Goal: Use online tool/utility: Utilize a website feature to perform a specific function

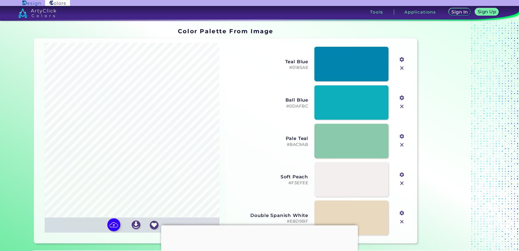
scroll to position [27, 0]
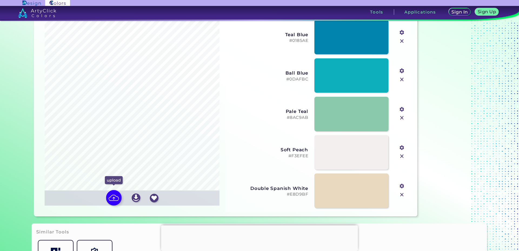
click at [108, 196] on img at bounding box center [114, 198] width 16 height 16
click at [0, 0] on input "file" at bounding box center [0, 0] width 0 height 0
type input "#265aed"
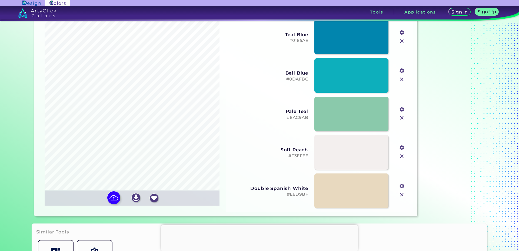
type input "#ededed"
type input "#0d28bd"
type input "#fdfdfd"
type input "#9ebcde"
type input "#709fdd"
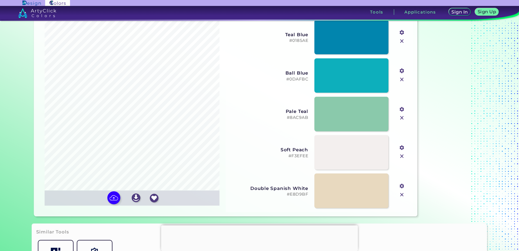
type input "#cdd6e4"
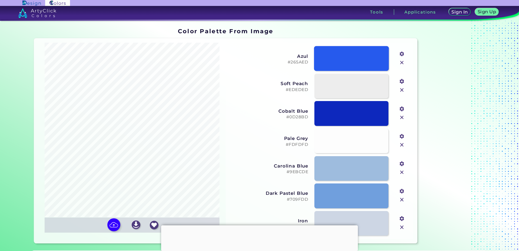
click at [340, 59] on link at bounding box center [351, 58] width 75 height 25
